Goal: Check status: Check status

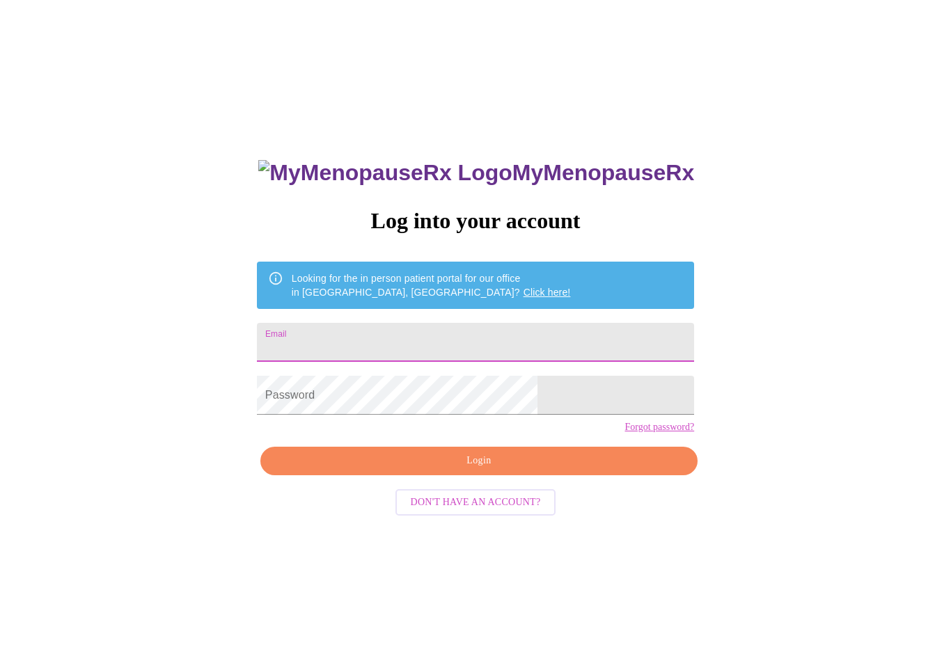
type input "michelekellner5@gmail.com"
type input "[EMAIL_ADDRESS][DOMAIN_NAME]"
click at [455, 470] on span "Login" at bounding box center [478, 460] width 405 height 17
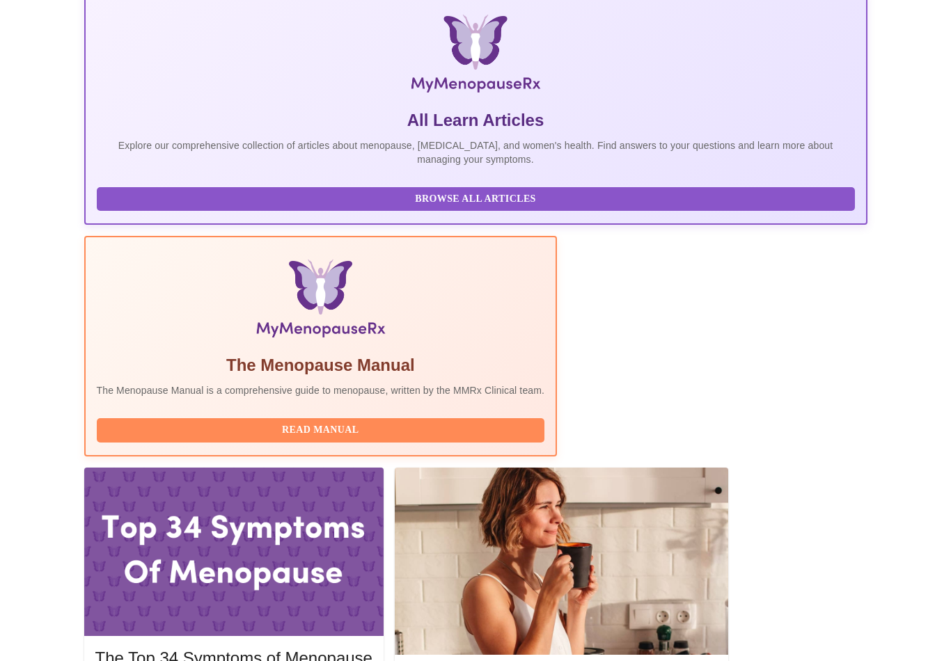
scroll to position [329, 0]
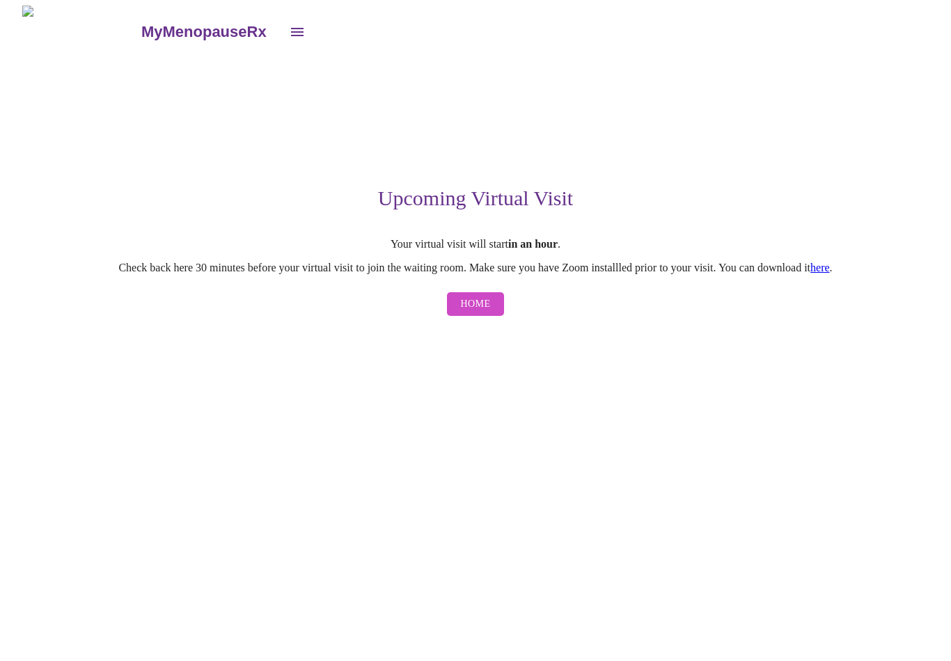
click at [830, 268] on link "here" at bounding box center [819, 268] width 19 height 12
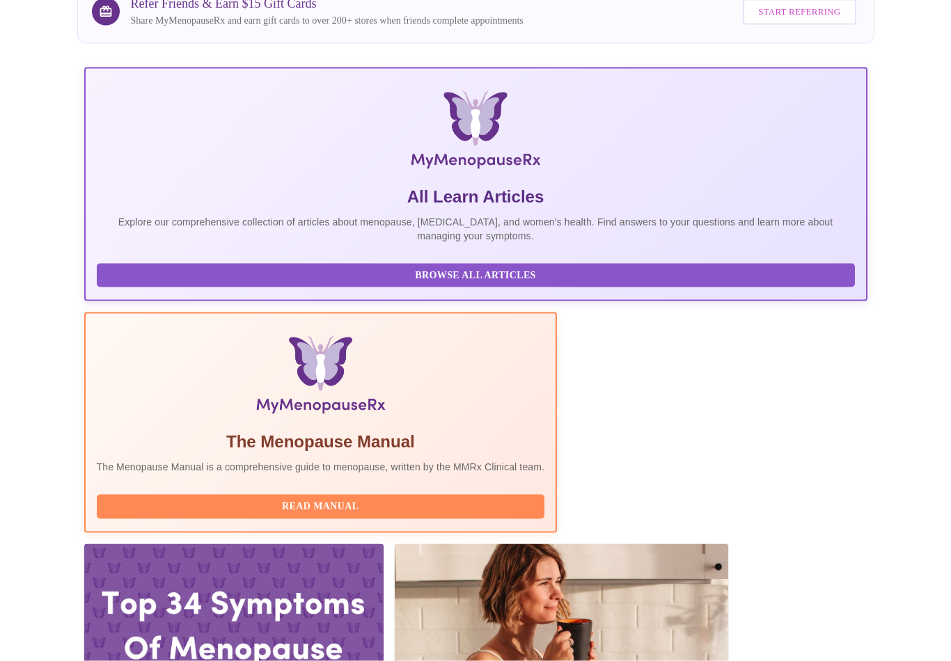
scroll to position [228, 0]
